Goal: Navigation & Orientation: Find specific page/section

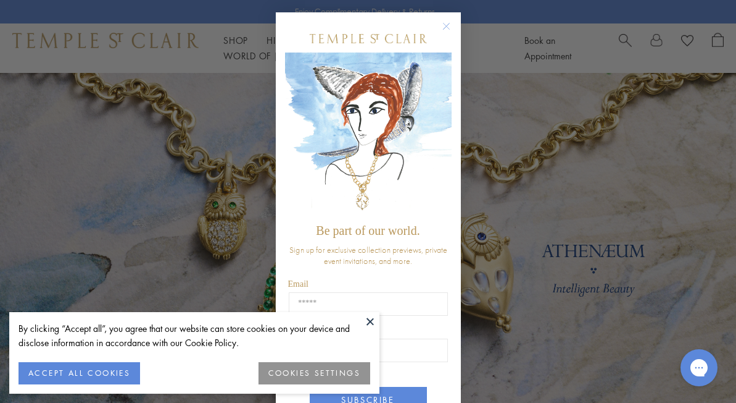
click at [449, 25] on circle "Close dialog" at bounding box center [446, 26] width 15 height 15
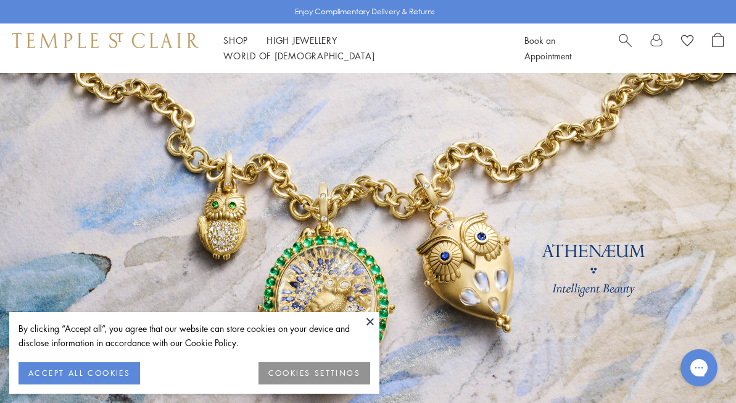
click at [281, 364] on button "COOKIES SETTINGS" at bounding box center [315, 373] width 112 height 22
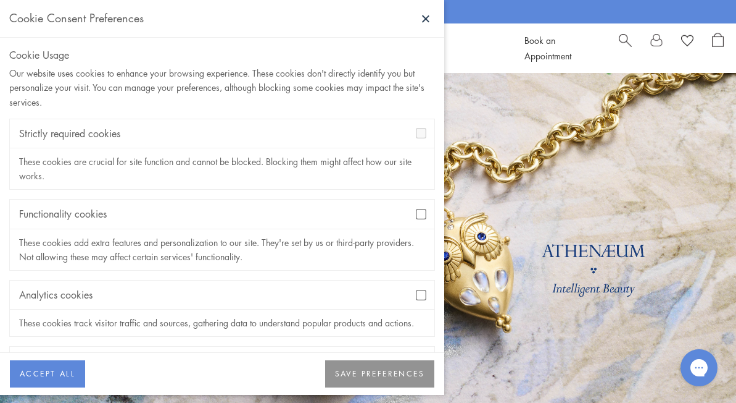
click at [377, 372] on button "SAVE PREFERENCES" at bounding box center [379, 373] width 109 height 27
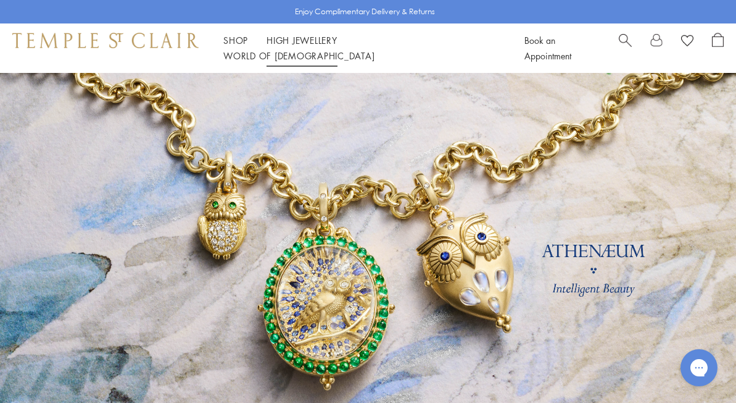
click at [315, 45] on link "High Jewellery High Jewellery" at bounding box center [302, 40] width 71 height 12
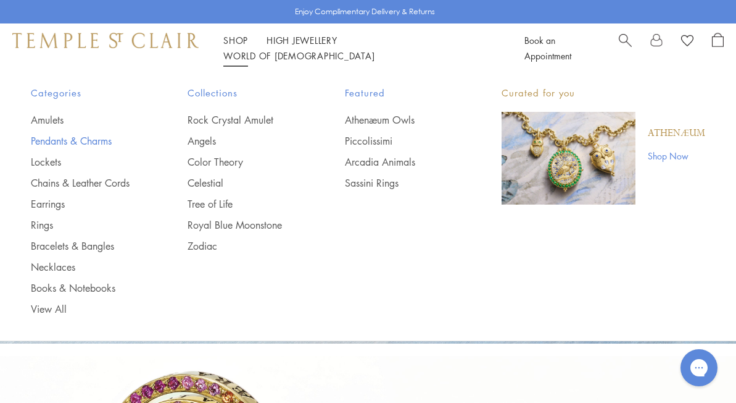
click at [94, 136] on link "Pendants & Charms" at bounding box center [84, 141] width 107 height 14
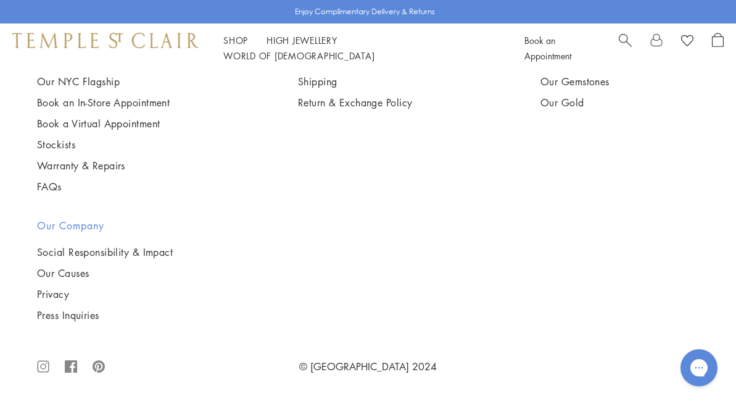
scroll to position [6593, 0]
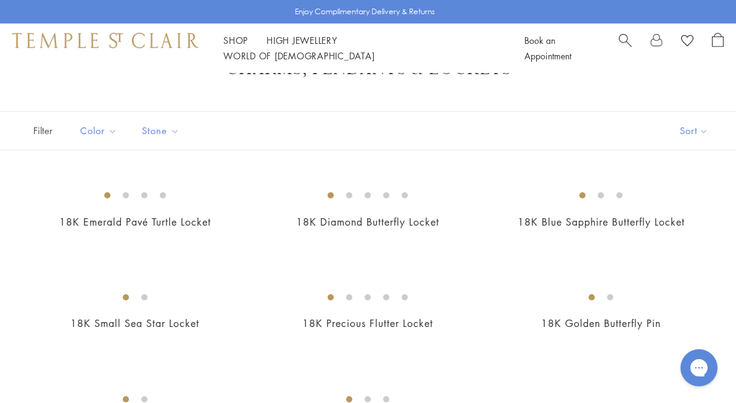
scroll to position [11, 0]
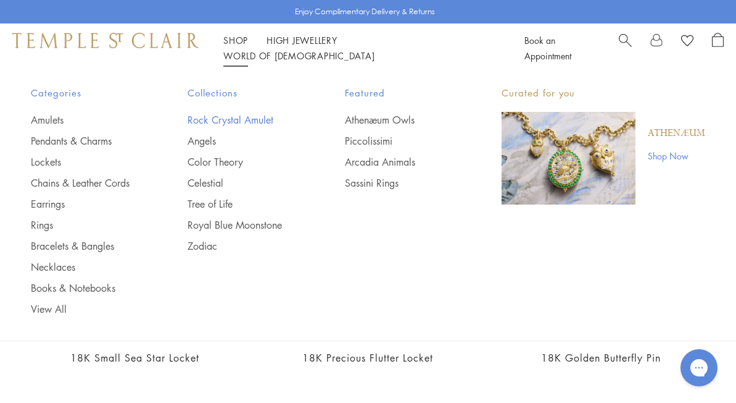
click at [223, 120] on link "Rock Crystal Amulet" at bounding box center [241, 120] width 107 height 14
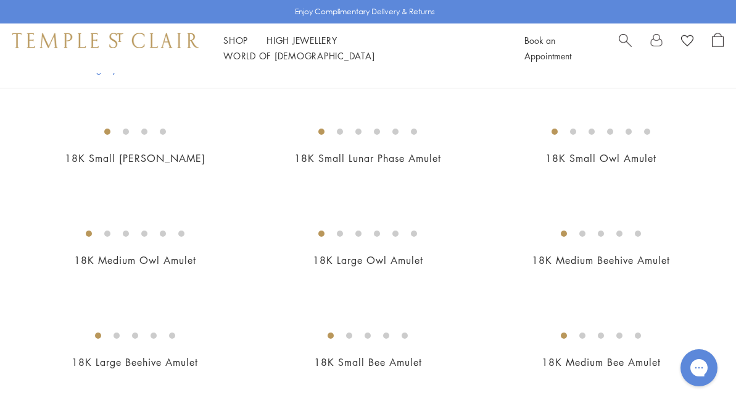
scroll to position [1581, 0]
